Goal: Task Accomplishment & Management: Manage account settings

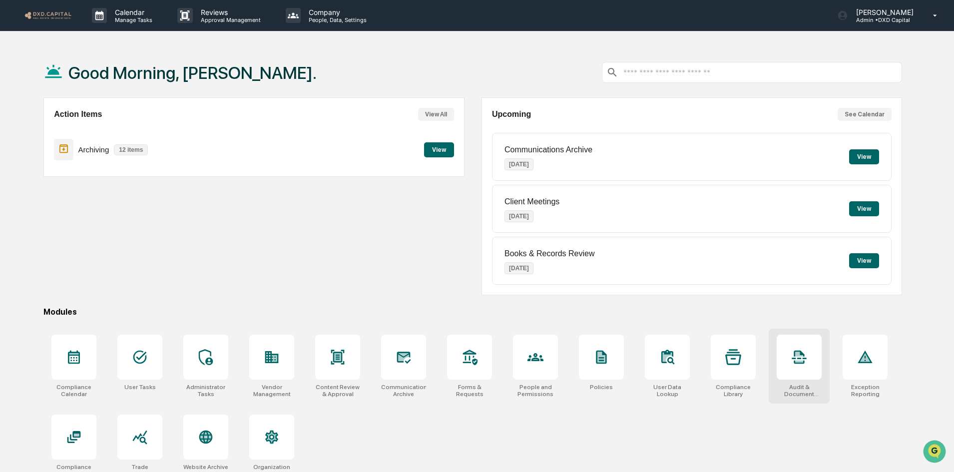
click at [786, 367] on div at bounding box center [799, 357] width 45 height 45
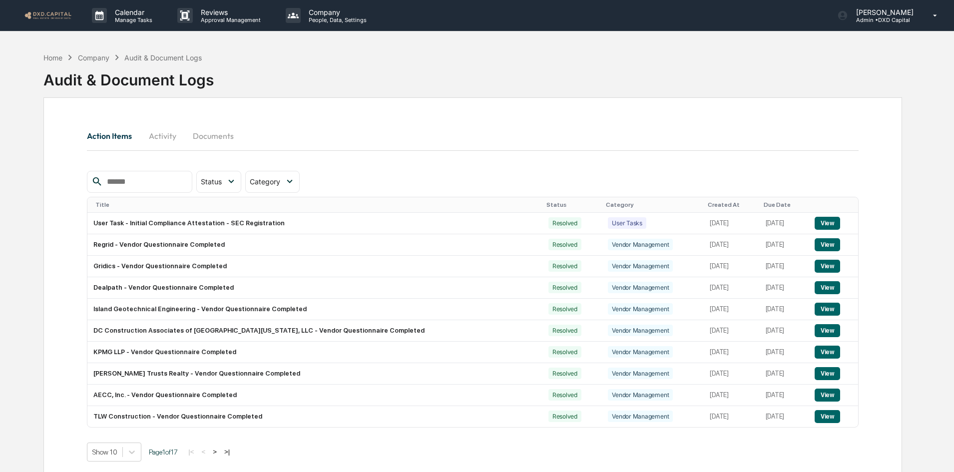
click at [49, 20] on img at bounding box center [48, 14] width 48 height 9
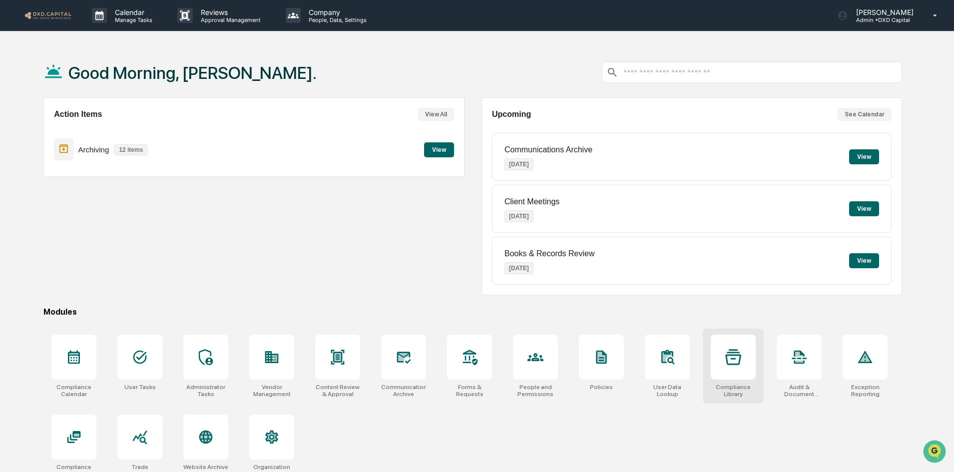
click at [724, 372] on div at bounding box center [733, 357] width 45 height 45
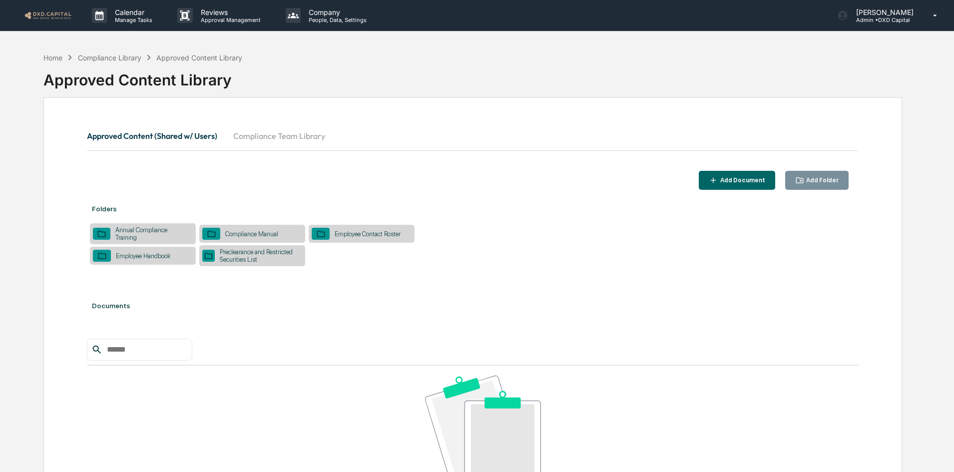
click at [264, 130] on button "Compliance Team Library" at bounding box center [279, 136] width 108 height 24
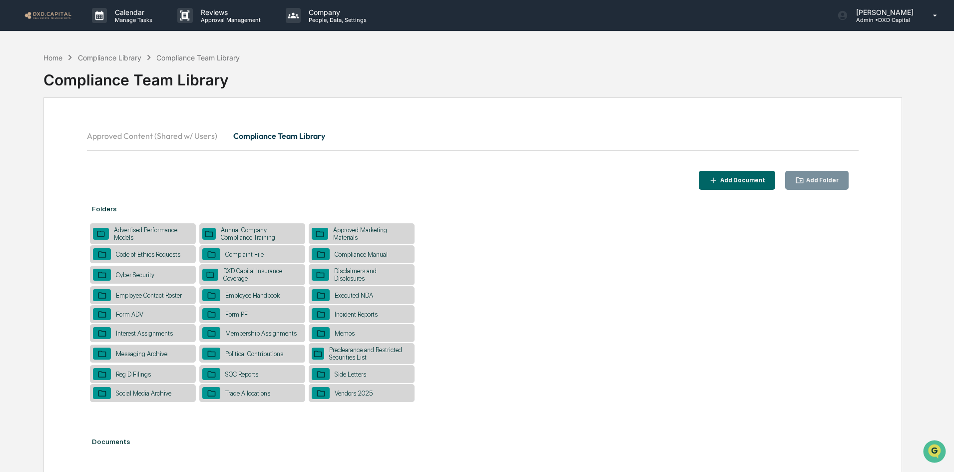
click at [378, 396] on div "Vendors 2025" at bounding box center [362, 393] width 106 height 18
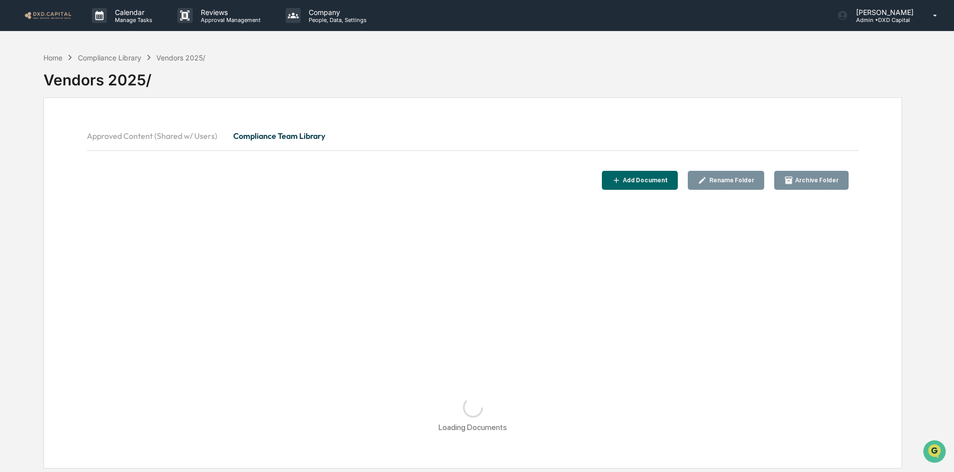
click at [657, 183] on div "Add Document" at bounding box center [644, 180] width 47 height 7
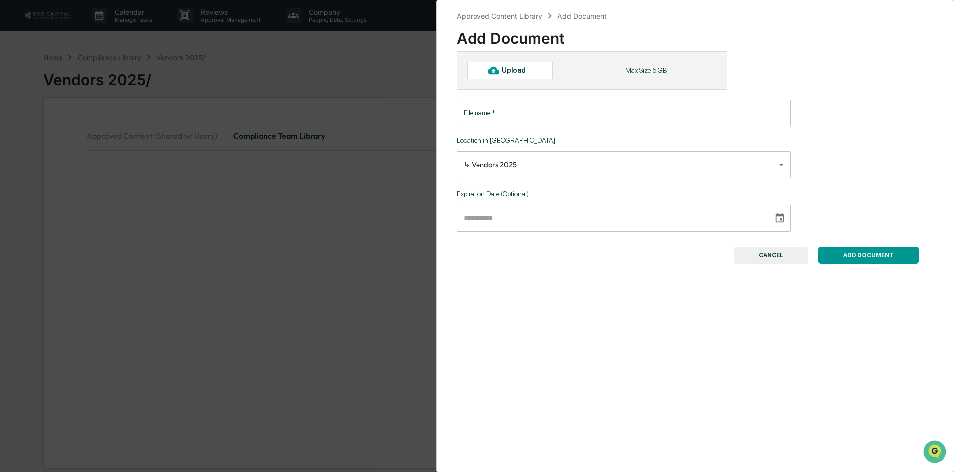
click at [526, 71] on div "Upload" at bounding box center [518, 70] width 32 height 8
type input "**********"
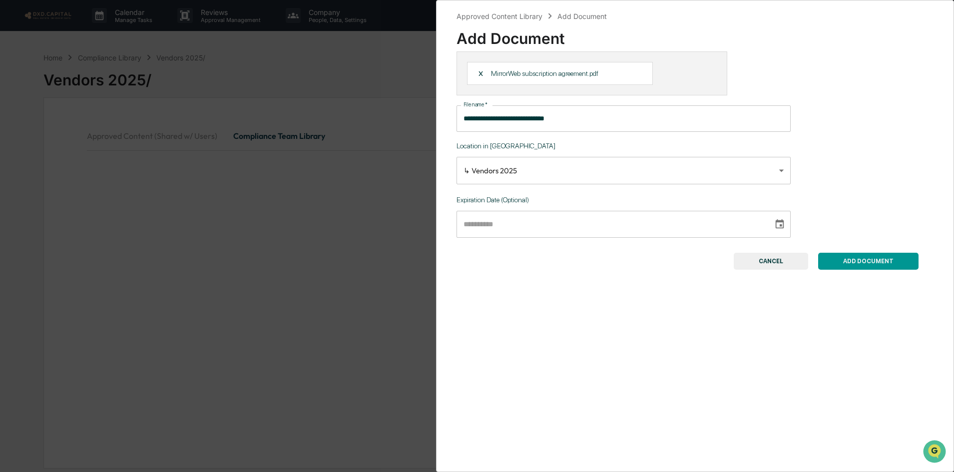
click at [839, 257] on button "ADD DOCUMENT" at bounding box center [868, 261] width 100 height 17
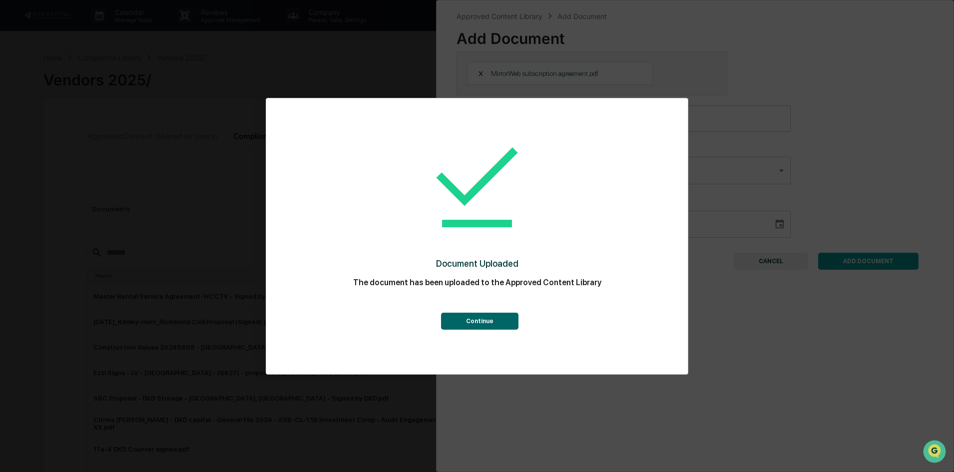
click at [501, 325] on button "Continue" at bounding box center [479, 321] width 77 height 17
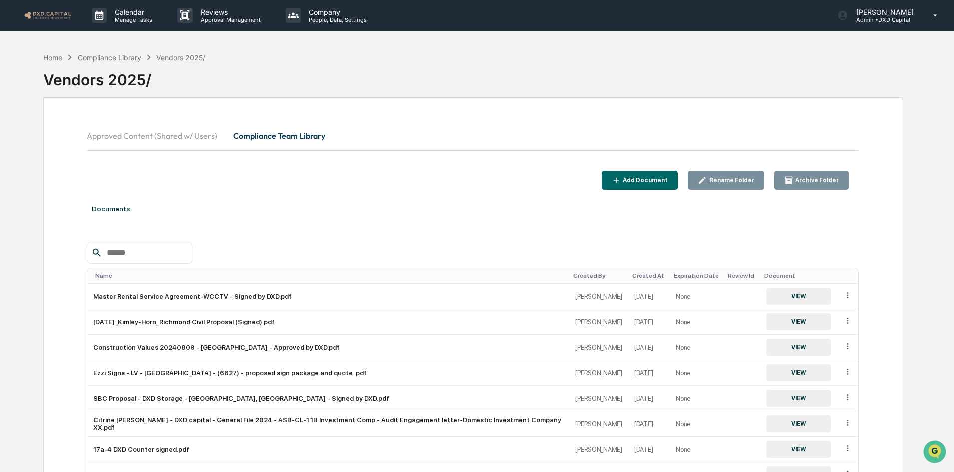
click at [58, 18] on img at bounding box center [48, 14] width 48 height 9
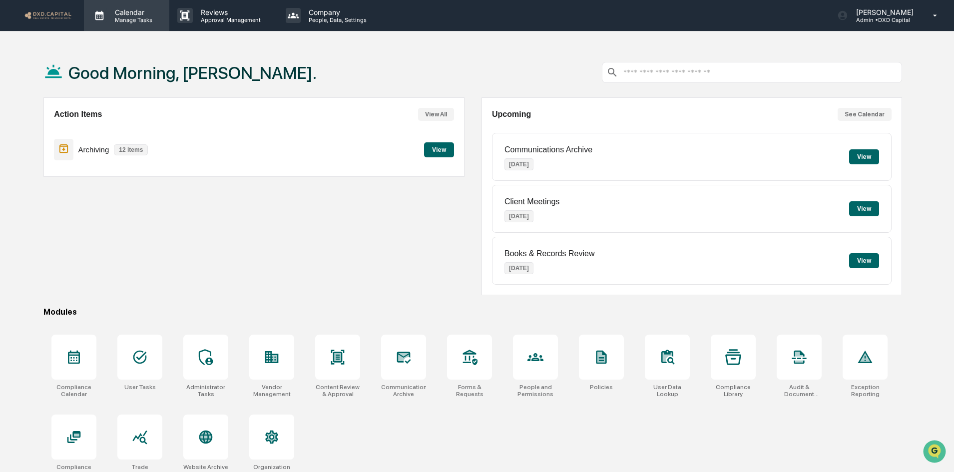
click at [112, 17] on p "Manage Tasks" at bounding box center [132, 19] width 50 height 7
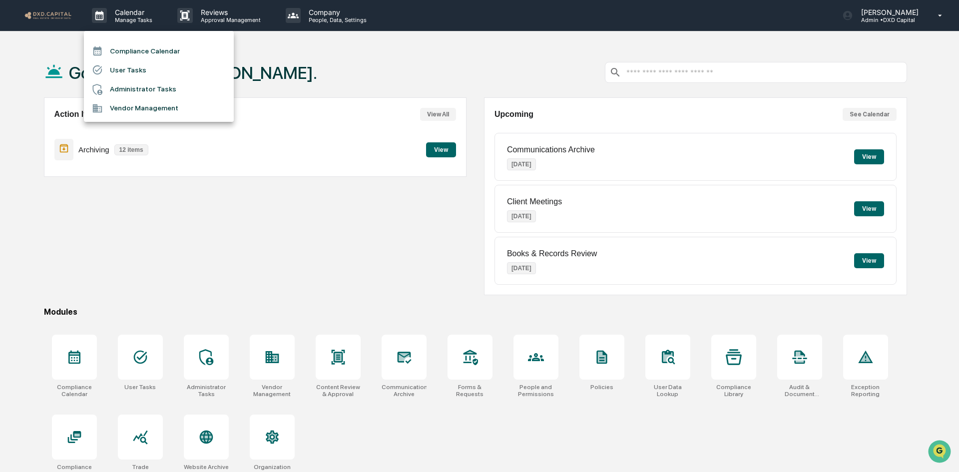
click at [125, 70] on li "User Tasks" at bounding box center [159, 69] width 150 height 19
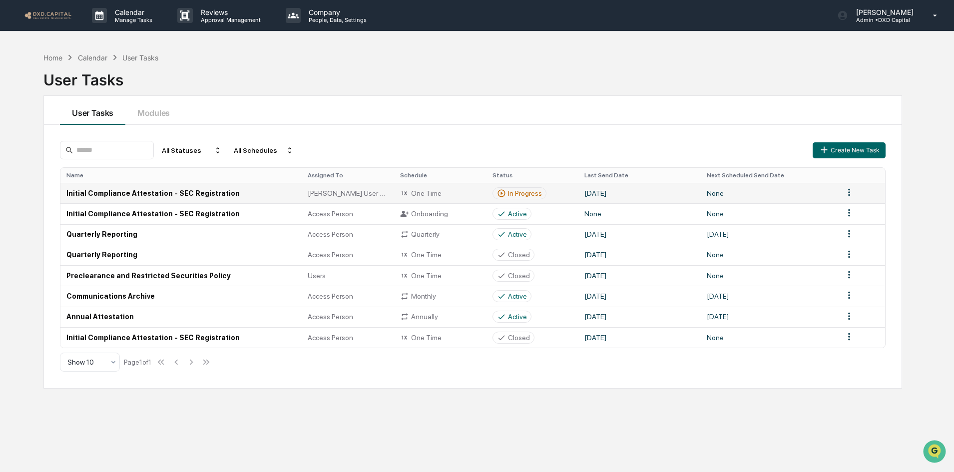
click at [228, 195] on td "Initial Compliance Attestation - SEC Registration" at bounding box center [180, 193] width 241 height 20
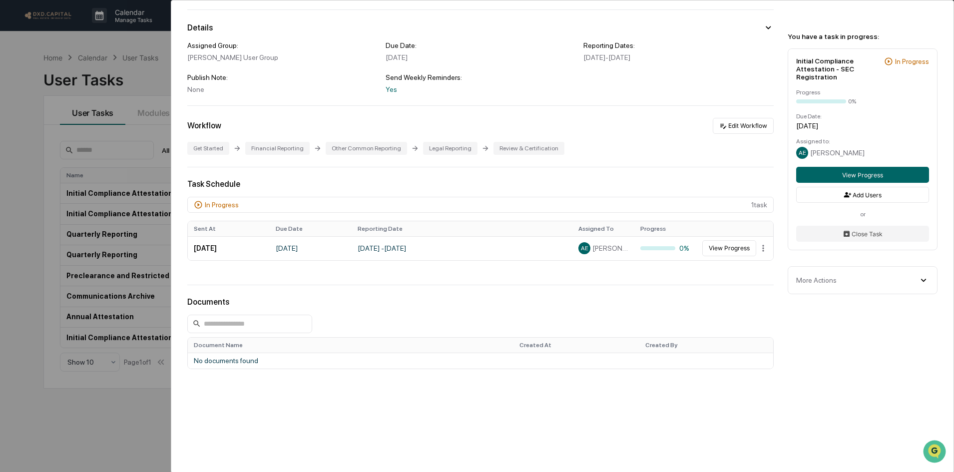
scroll to position [73, 0]
click at [762, 244] on html "Calendar Manage Tasks Reviews Approval Management Company People, Data, Setting…" at bounding box center [477, 236] width 954 height 472
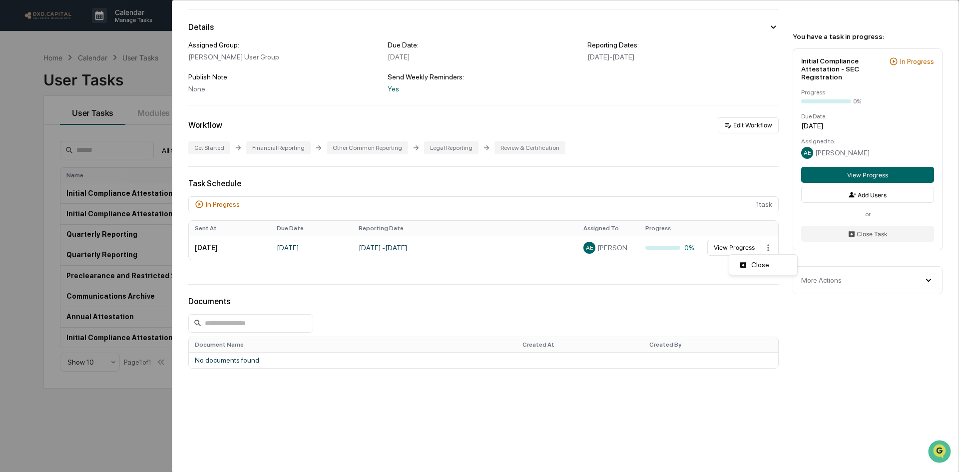
click at [723, 249] on html "Calendar Manage Tasks Reviews Approval Management Company People, Data, Setting…" at bounding box center [479, 236] width 959 height 472
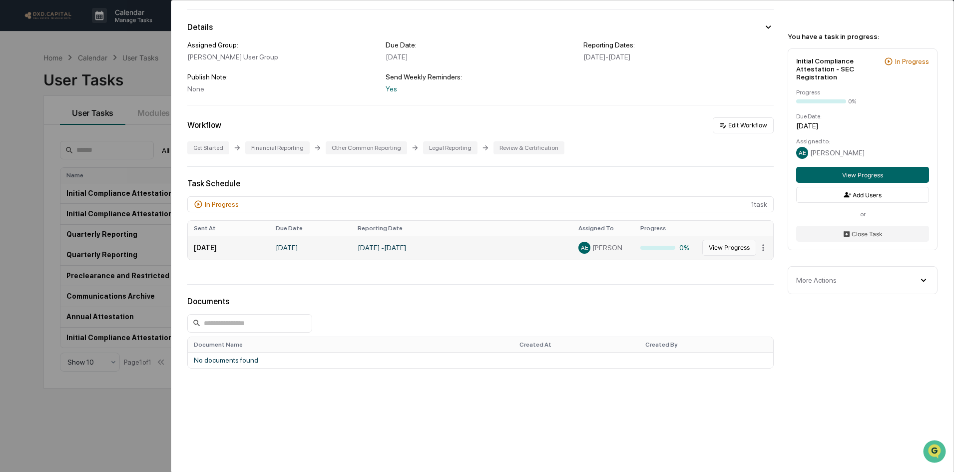
click at [723, 248] on button "View Progress" at bounding box center [729, 248] width 54 height 16
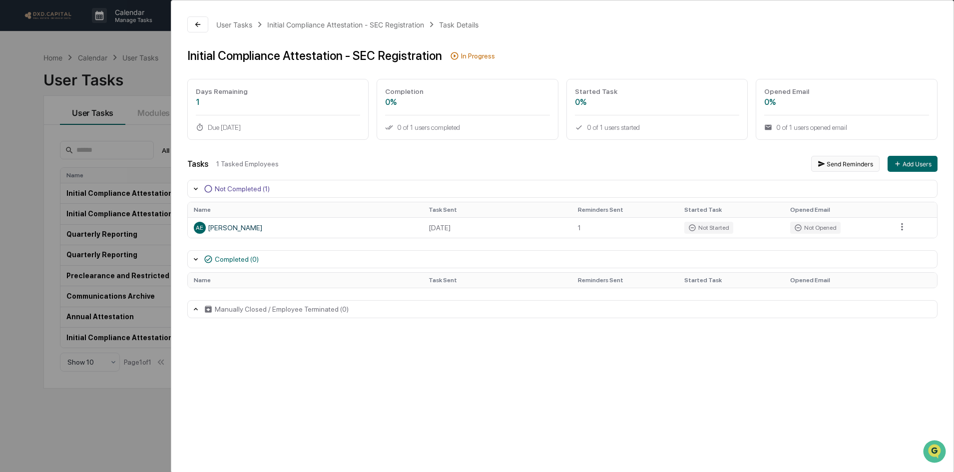
click at [850, 166] on button "Send Reminders" at bounding box center [845, 164] width 68 height 16
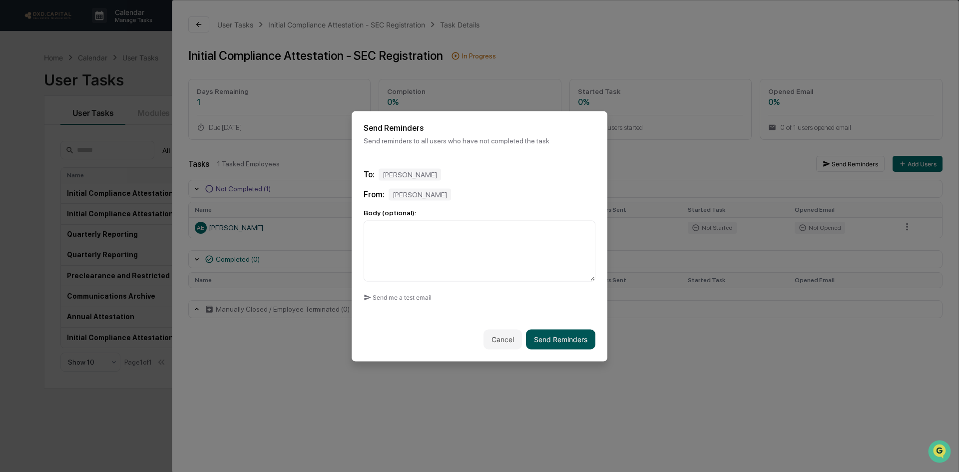
click at [575, 340] on button "Send Reminders" at bounding box center [560, 339] width 69 height 20
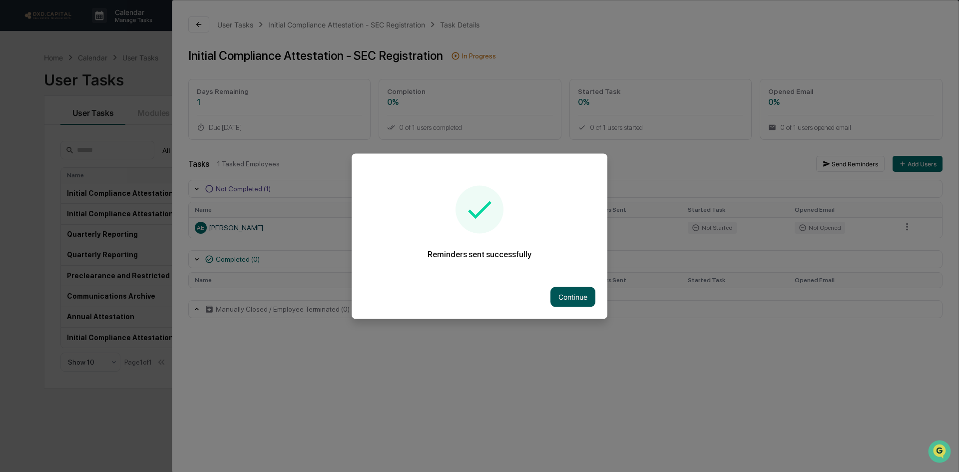
click at [567, 301] on button "Continue" at bounding box center [573, 297] width 45 height 20
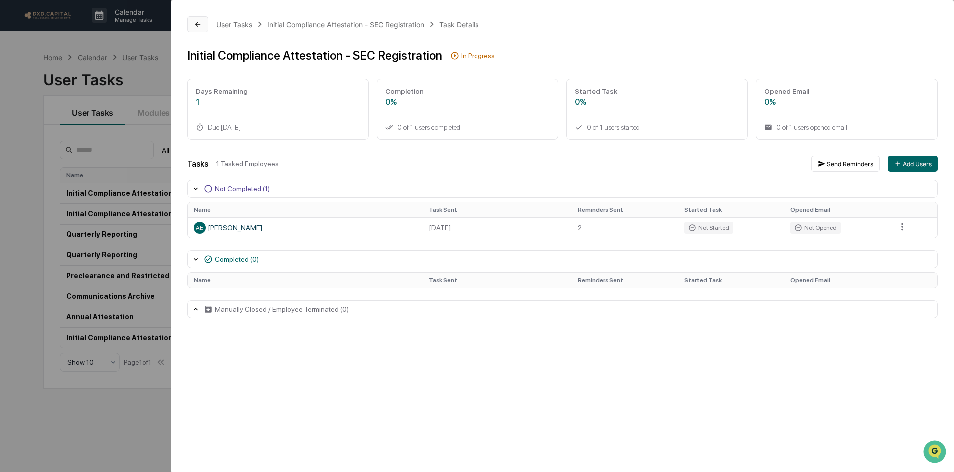
click at [202, 24] on button at bounding box center [197, 24] width 21 height 16
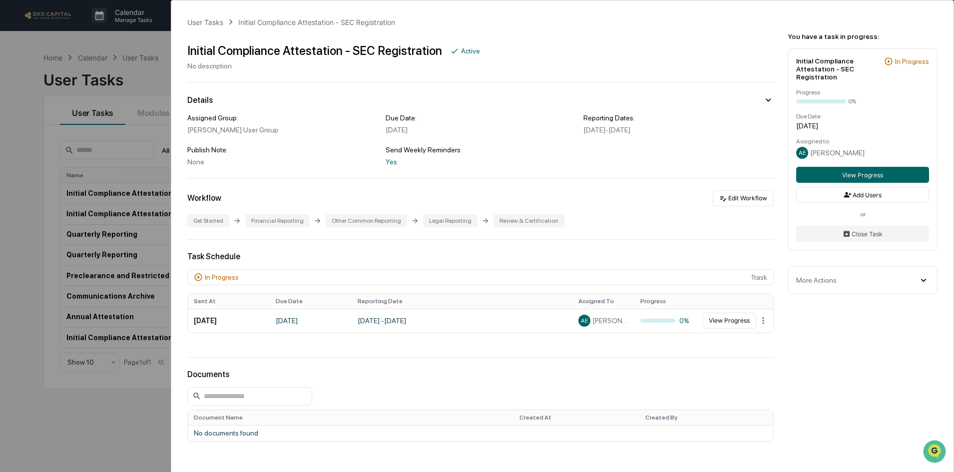
click at [53, 56] on div "User Tasks Initial Compliance Attestation - SEC Registration Initial Compliance…" at bounding box center [477, 236] width 954 height 472
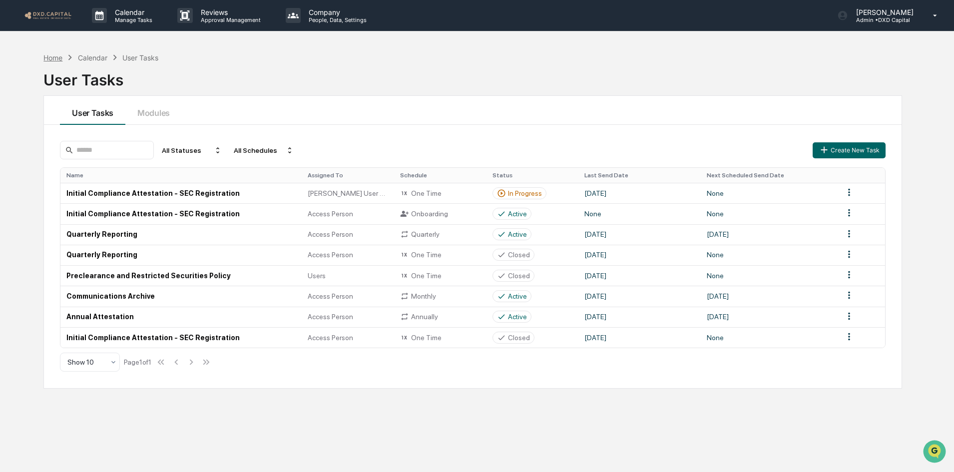
click at [55, 55] on div "Home" at bounding box center [52, 57] width 19 height 8
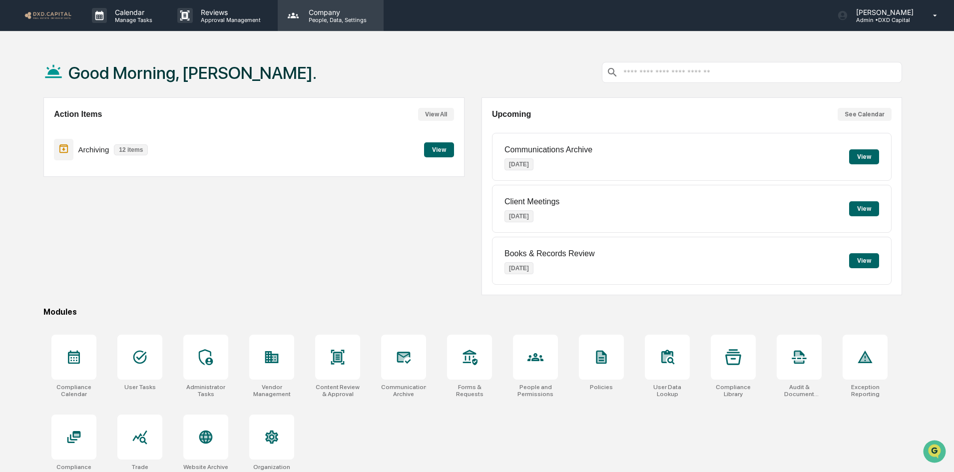
click at [313, 26] on div "Company People, Data, Settings" at bounding box center [331, 15] width 106 height 31
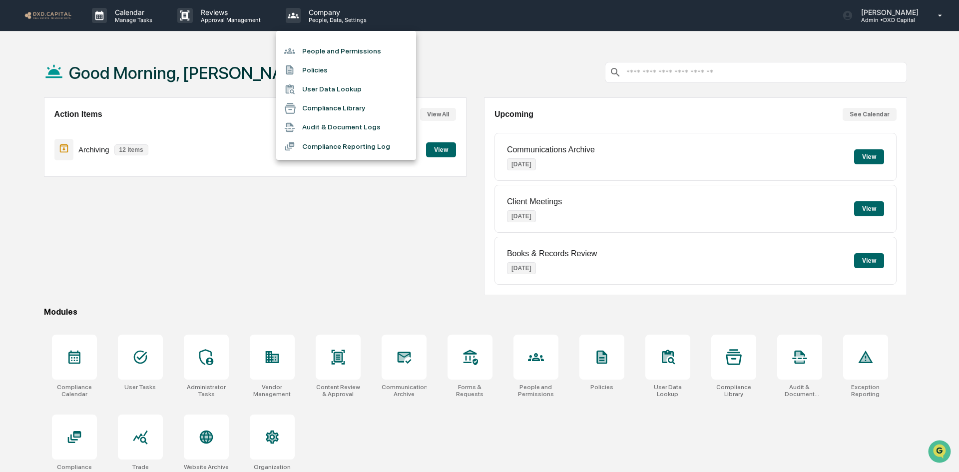
click at [126, 25] on div at bounding box center [479, 236] width 959 height 472
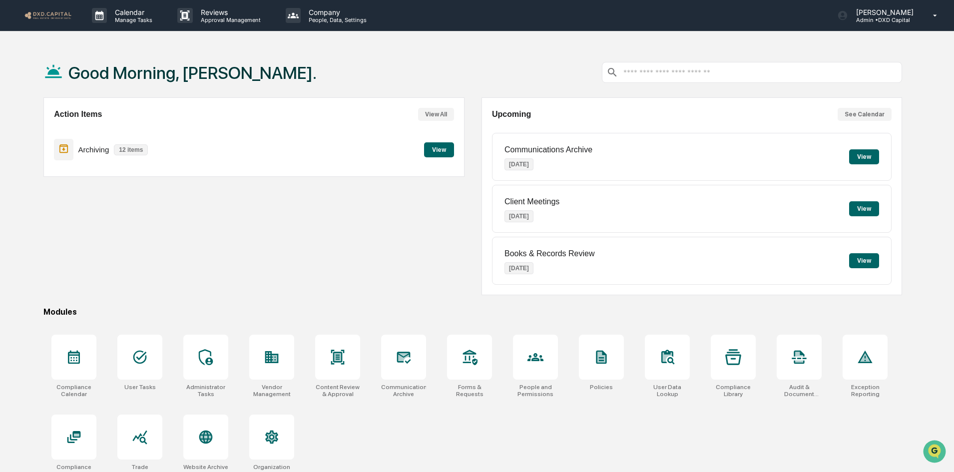
click at [125, 15] on p "Calendar" at bounding box center [132, 12] width 50 height 8
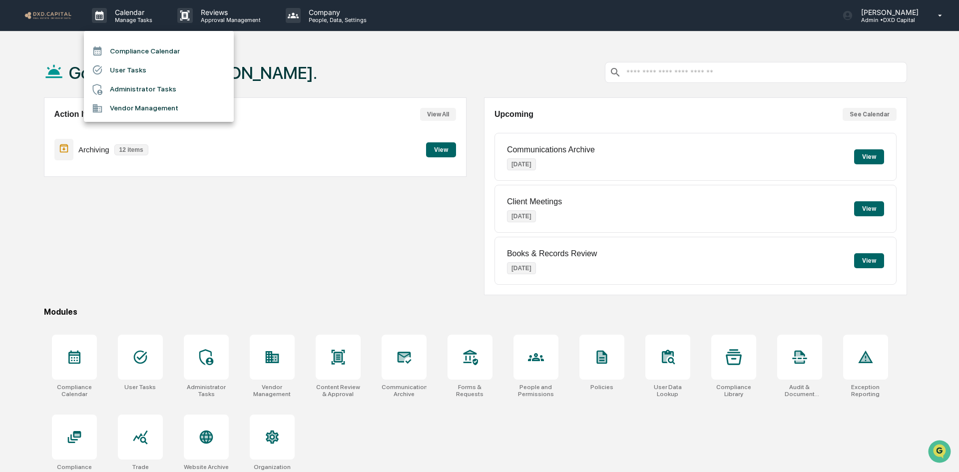
click at [199, 15] on div at bounding box center [479, 236] width 959 height 472
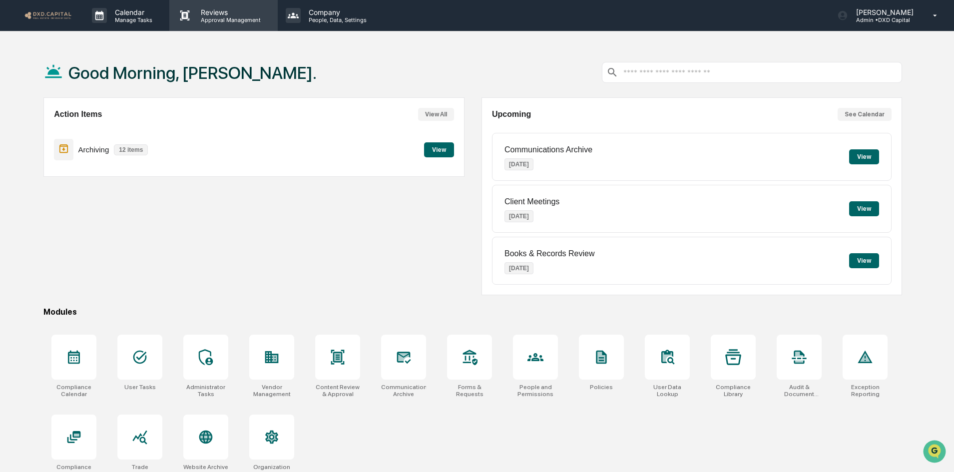
click at [229, 14] on p "Reviews" at bounding box center [229, 12] width 73 height 8
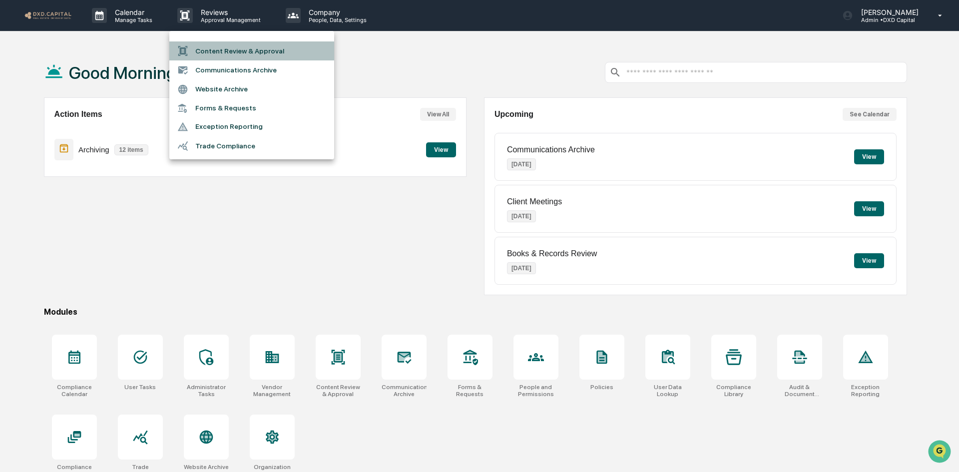
click at [221, 55] on li "Content Review & Approval" at bounding box center [251, 50] width 165 height 19
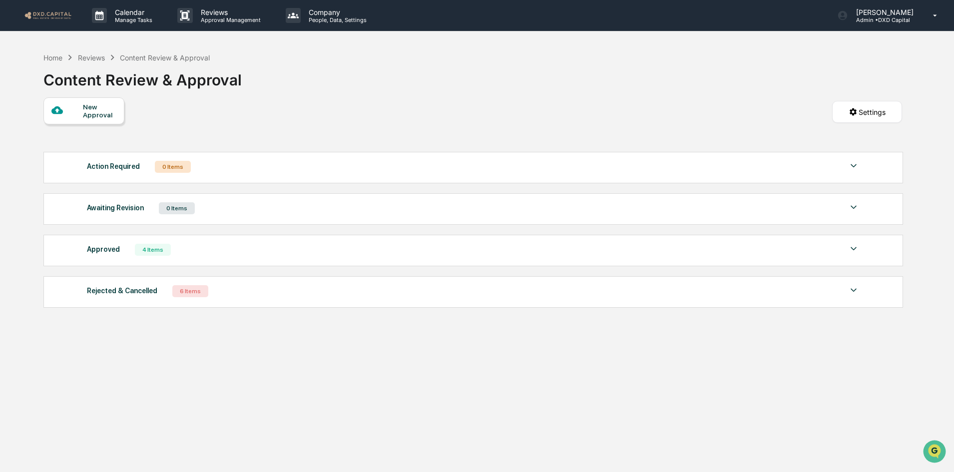
click at [85, 111] on div "New Approval" at bounding box center [99, 111] width 33 height 16
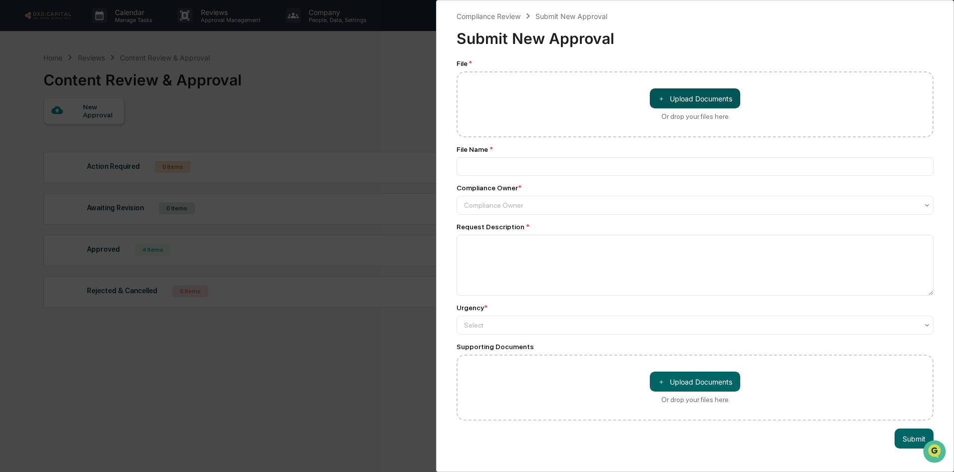
click at [678, 93] on button "＋ Upload Documents" at bounding box center [695, 98] width 90 height 20
type input "**********"
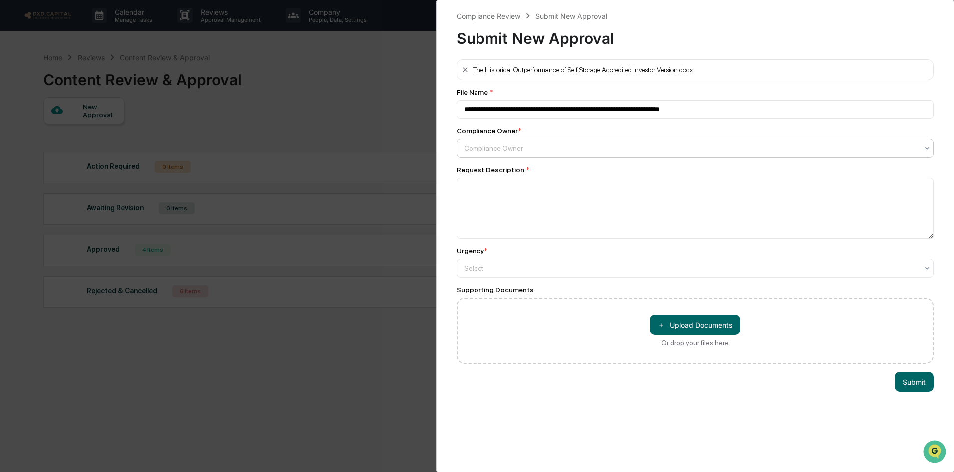
click at [500, 152] on div at bounding box center [691, 148] width 454 height 10
click at [478, 176] on div "[PERSON_NAME]" at bounding box center [692, 173] width 471 height 20
click at [487, 186] on textarea at bounding box center [695, 208] width 477 height 61
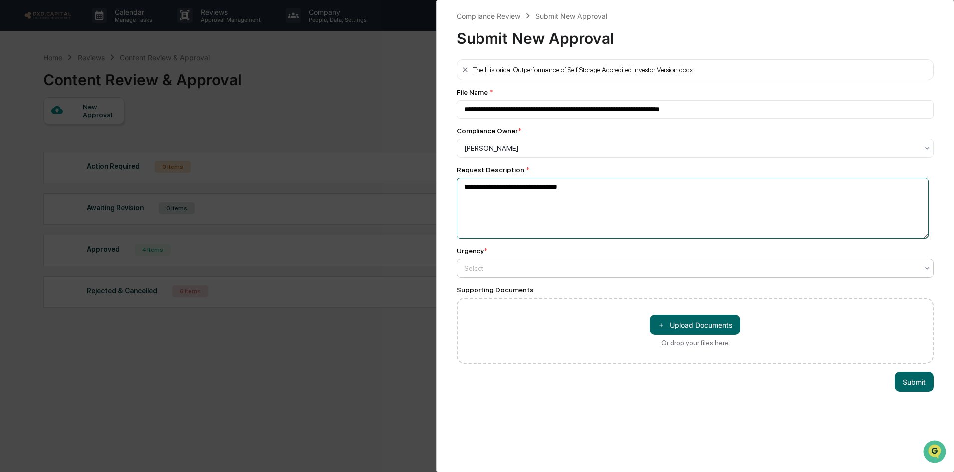
type textarea "**********"
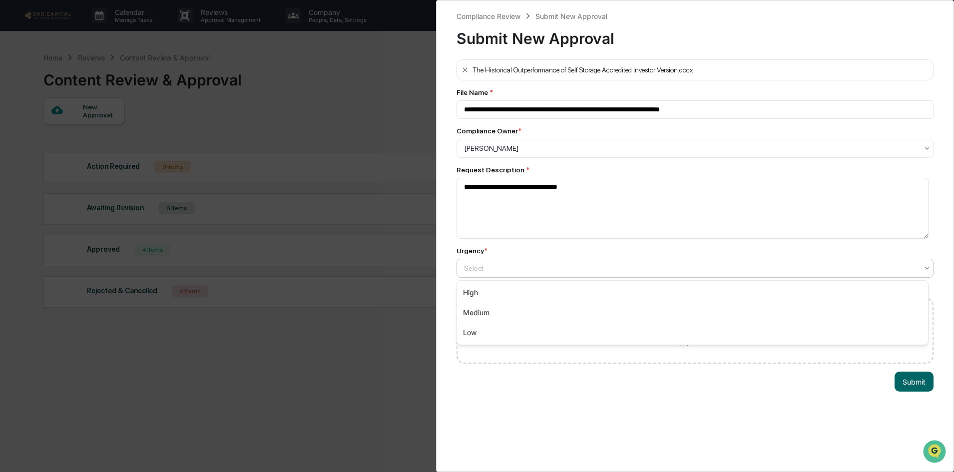
click at [502, 270] on div at bounding box center [691, 268] width 454 height 10
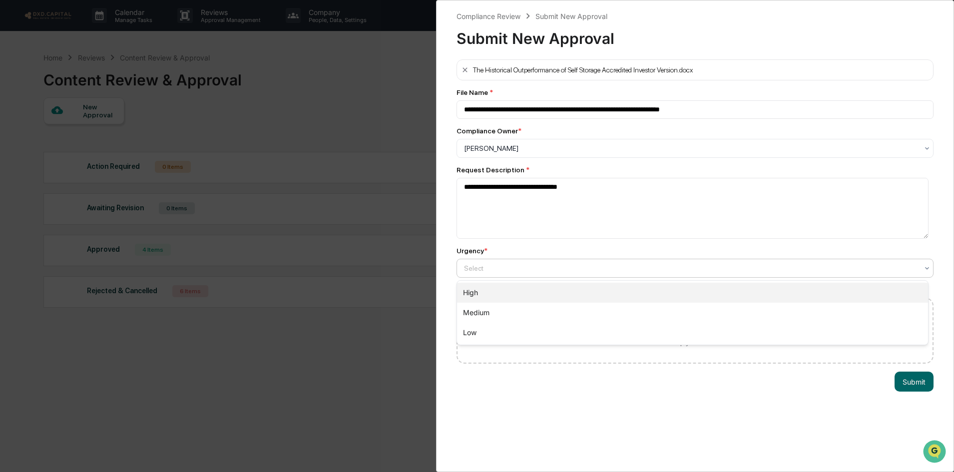
click at [478, 300] on div "High" at bounding box center [692, 293] width 471 height 20
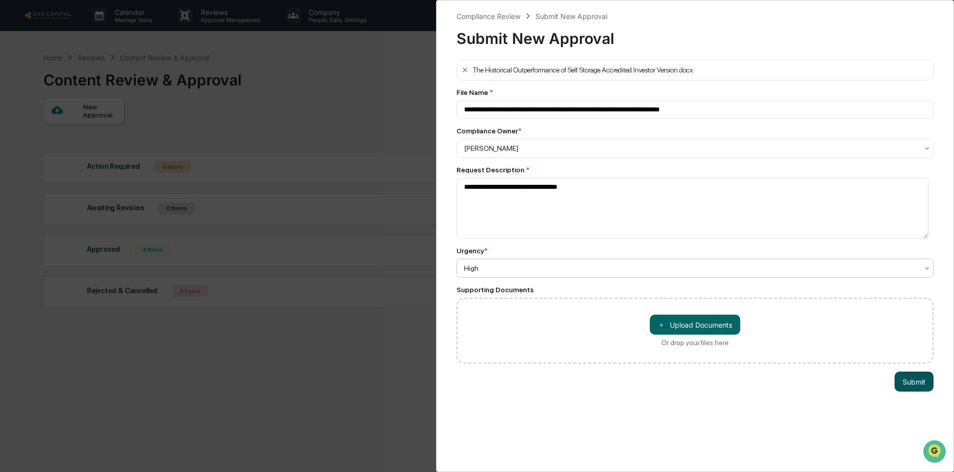
click at [908, 379] on button "Submit" at bounding box center [914, 382] width 39 height 20
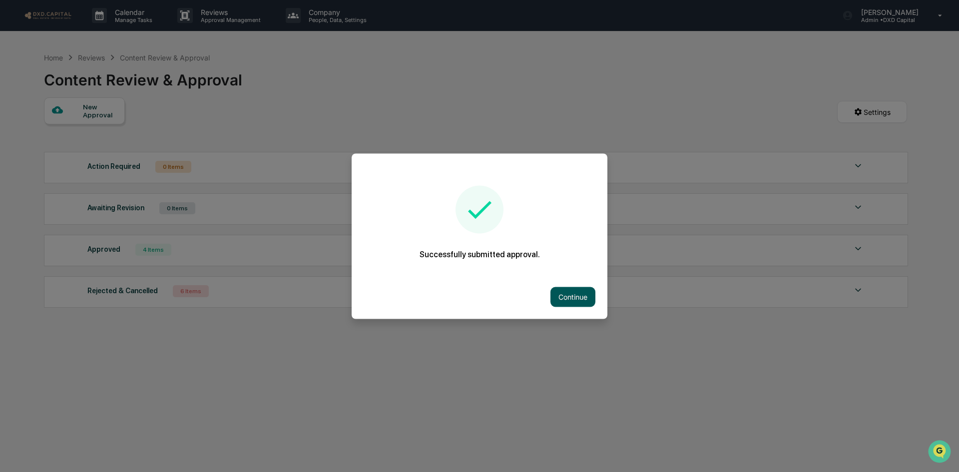
click at [561, 288] on button "Continue" at bounding box center [573, 297] width 45 height 20
